Goal: Navigation & Orientation: Go to known website

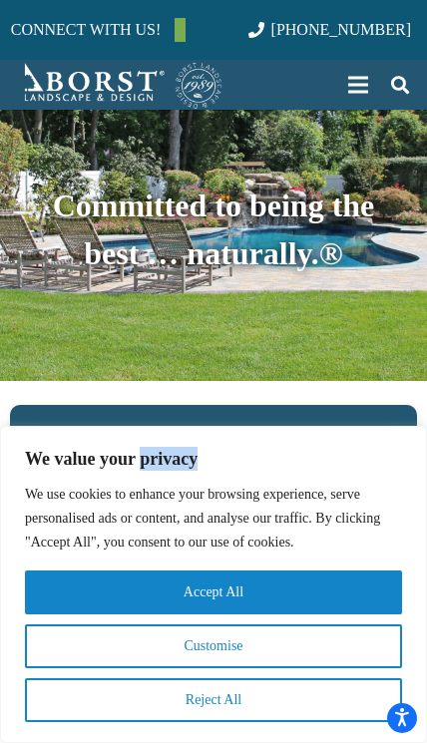
click at [413, 478] on div "We value your privacy We use cookies to enhance your browsing experience, serve…" at bounding box center [213, 584] width 425 height 275
click at [412, 480] on div "We value your privacy We use cookies to enhance your browsing experience, serve…" at bounding box center [213, 584] width 425 height 275
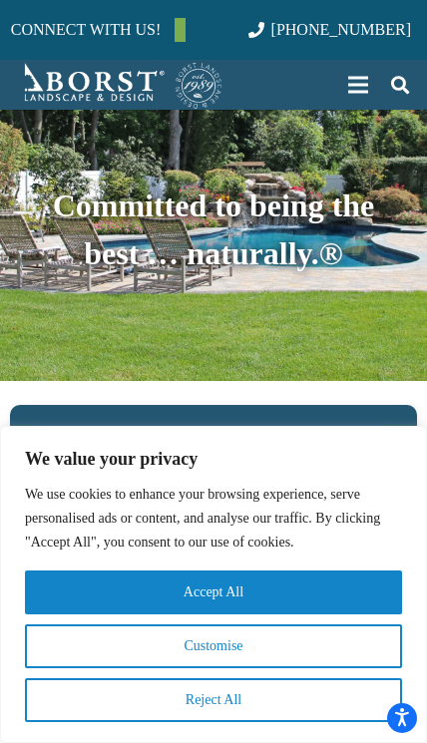
click at [409, 502] on div "We use cookies to enhance your browsing experience, serve personalised ads or c…" at bounding box center [213, 519] width 425 height 72
click at [418, 495] on div "We use cookies to enhance your browsing experience, serve personalised ads or c…" at bounding box center [213, 519] width 425 height 72
click at [404, 517] on div "We use cookies to enhance your browsing experience, serve personalised ads or c…" at bounding box center [213, 519] width 425 height 72
click at [412, 504] on div "We use cookies to enhance your browsing experience, serve personalised ads or c…" at bounding box center [213, 519] width 425 height 72
click at [420, 495] on div "We use cookies to enhance your browsing experience, serve personalised ads or c…" at bounding box center [213, 519] width 425 height 72
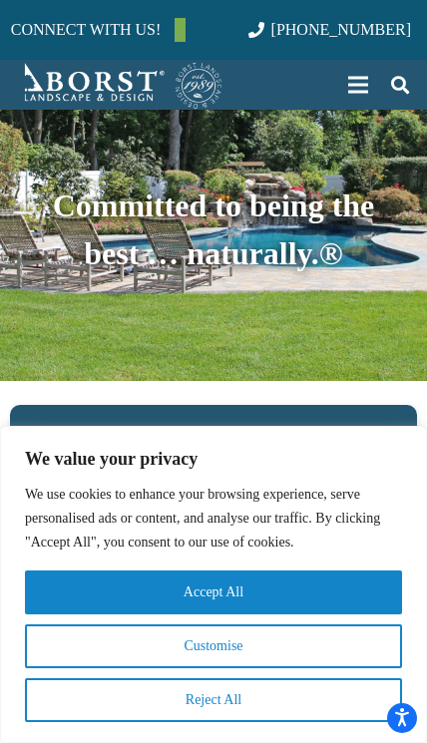
click at [406, 527] on div "We use cookies to enhance your browsing experience, serve personalised ads or c…" at bounding box center [213, 519] width 425 height 72
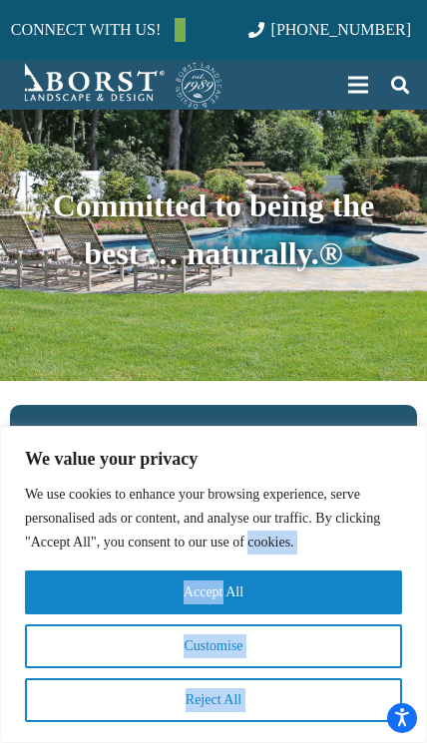
click at [418, 559] on div "We use cookies to enhance your browsing experience, serve personalised ads or c…" at bounding box center [213, 602] width 425 height 239
